Goal: Use online tool/utility: Use online tool/utility

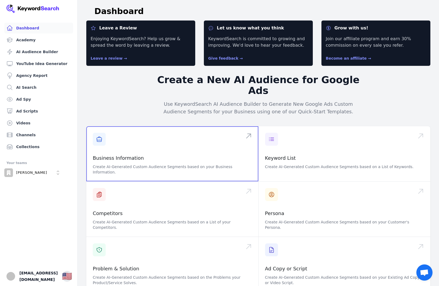
click at [148, 145] on span at bounding box center [172, 153] width 172 height 55
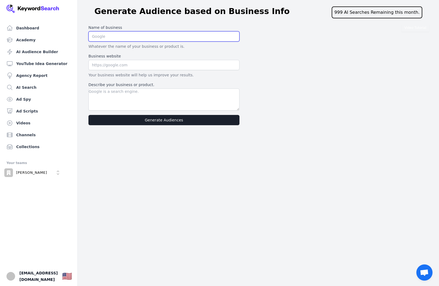
click at [137, 38] on input "text" at bounding box center [163, 36] width 151 height 10
type input "Cailen Ascher"
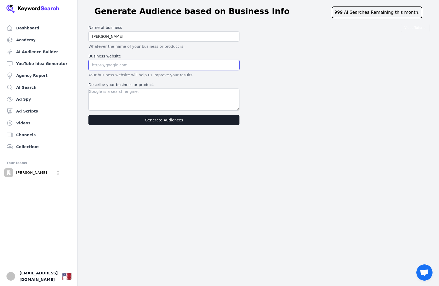
click at [132, 66] on input "text" at bounding box center [163, 65] width 151 height 10
type input "https://go.cailenascher.com/ytwelcome"
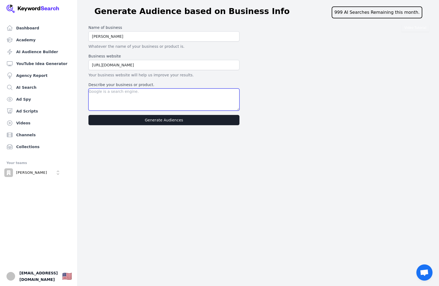
click at [124, 98] on textarea "Describe your business or product." at bounding box center [163, 99] width 151 height 22
paste textarea "Cailen Ascher International is a business coaching company helping women coache…"
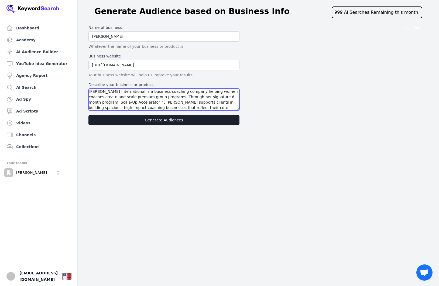
scroll to position [5, 0]
type textarea "Cailen Ascher International is a business coaching company helping women coache…"
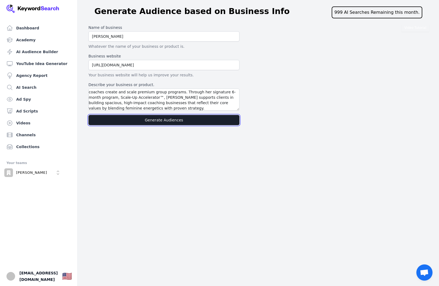
click at [162, 119] on button "Generate Audiences" at bounding box center [163, 120] width 151 height 10
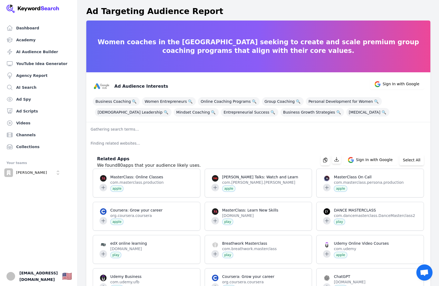
click at [213, 148] on p "Finding related websites..." at bounding box center [258, 143] width 344 height 14
